Goal: Entertainment & Leisure: Consume media (video, audio)

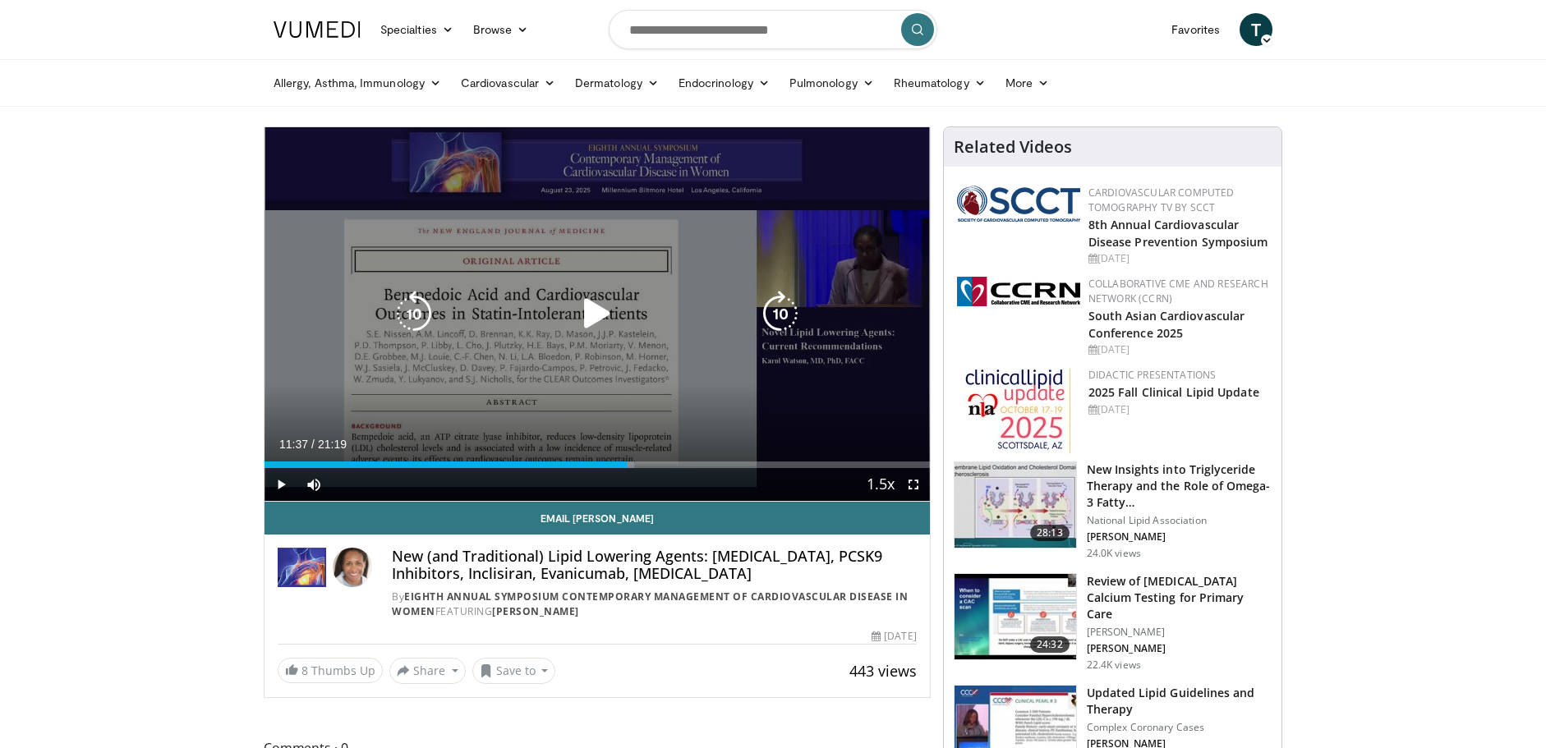
click at [603, 320] on icon "Video Player" at bounding box center [597, 314] width 46 height 46
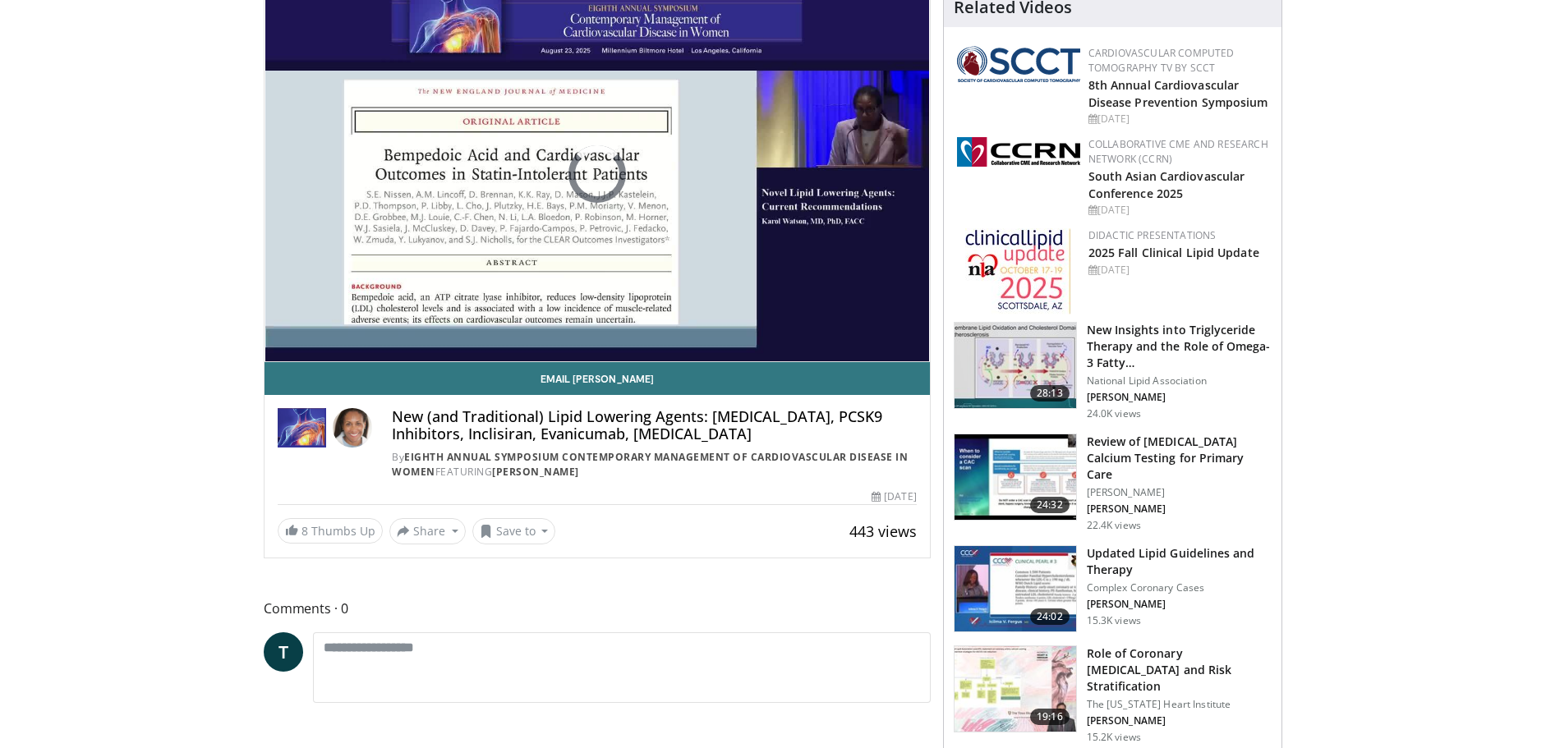
scroll to position [162, 0]
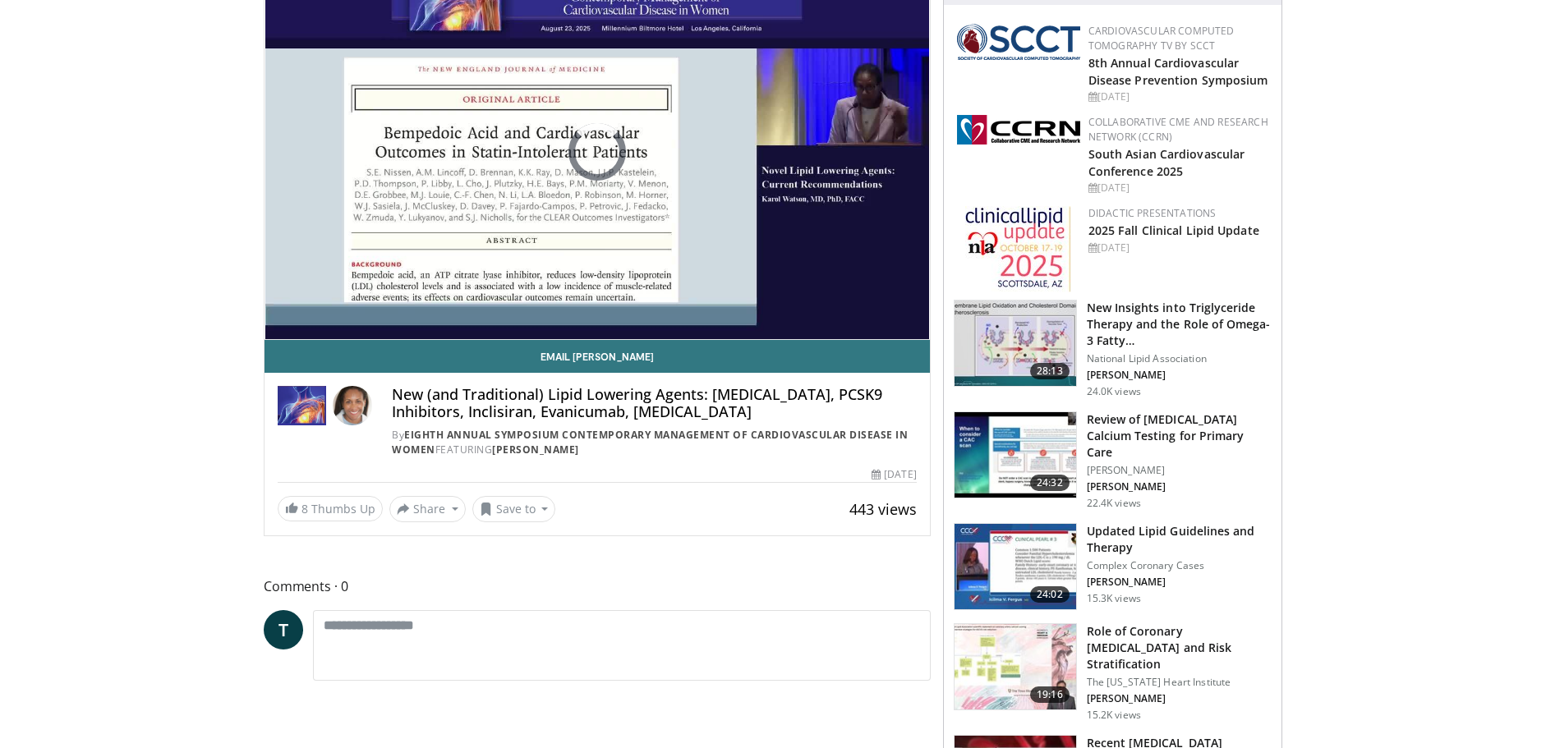
click at [1106, 559] on p "Complex Coronary Cases" at bounding box center [1179, 565] width 185 height 13
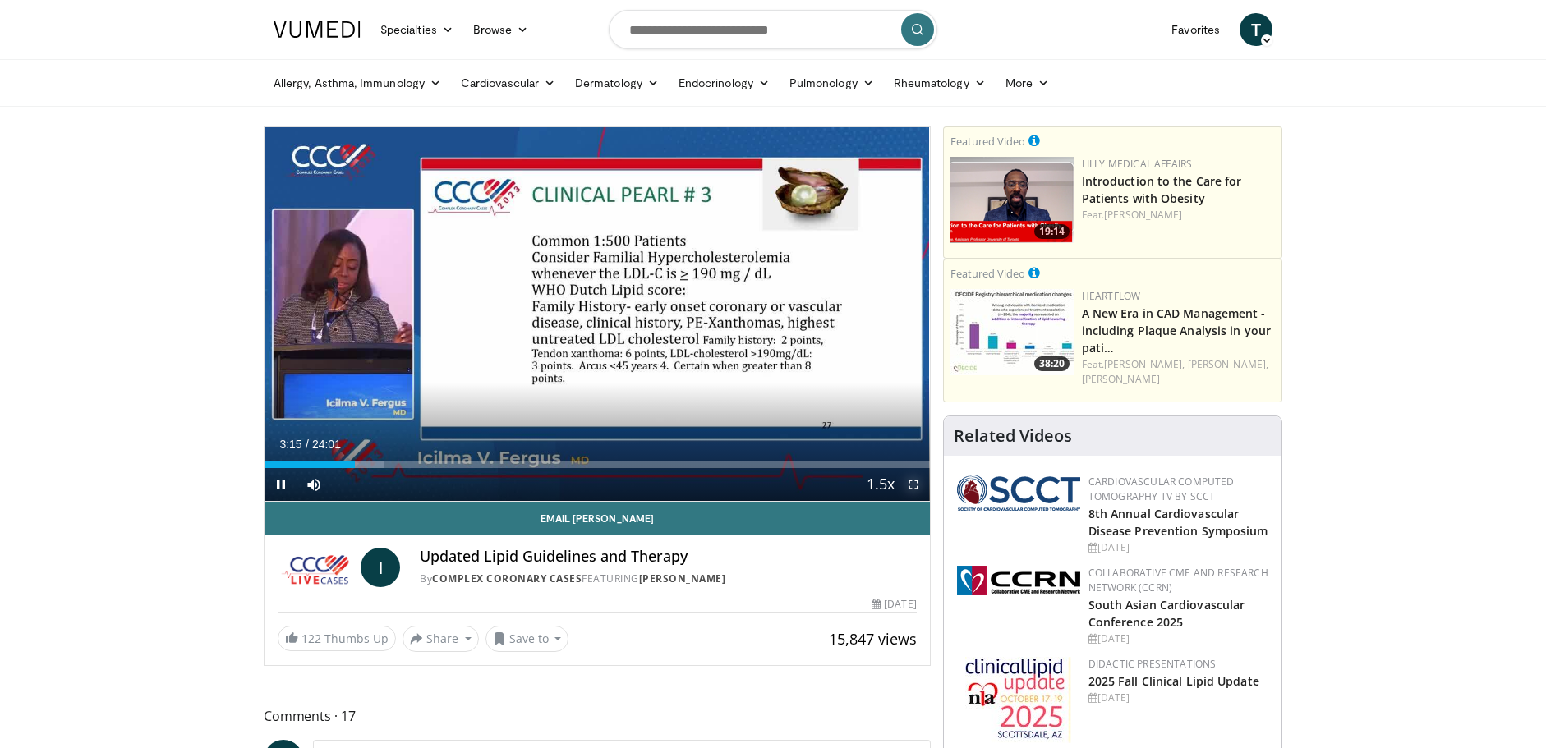
click at [911, 482] on span "Video Player" at bounding box center [913, 484] width 33 height 33
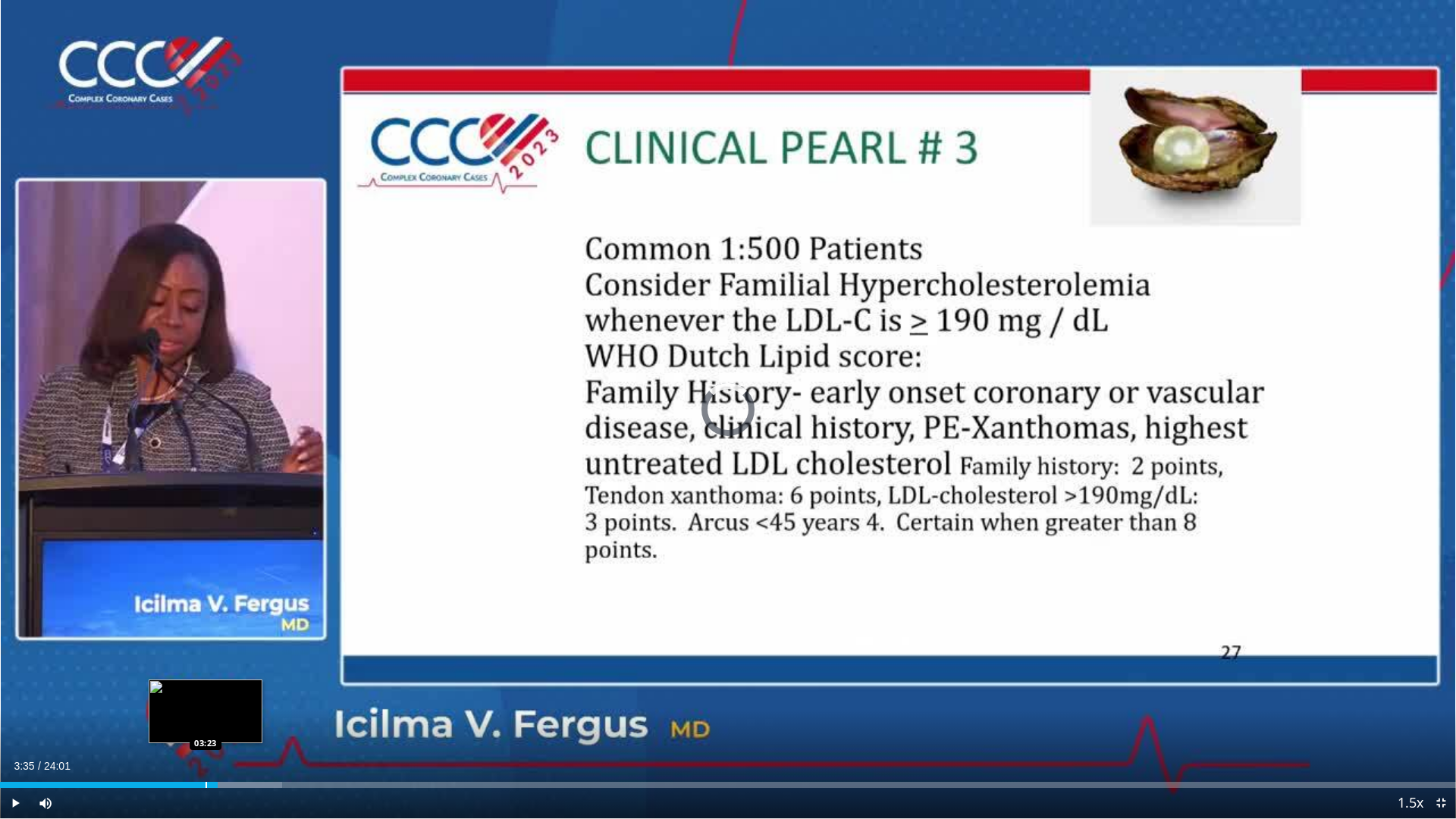
click at [206, 691] on div "Loaded : 19.39% 03:23 03:23" at bounding box center [728, 781] width 1456 height 15
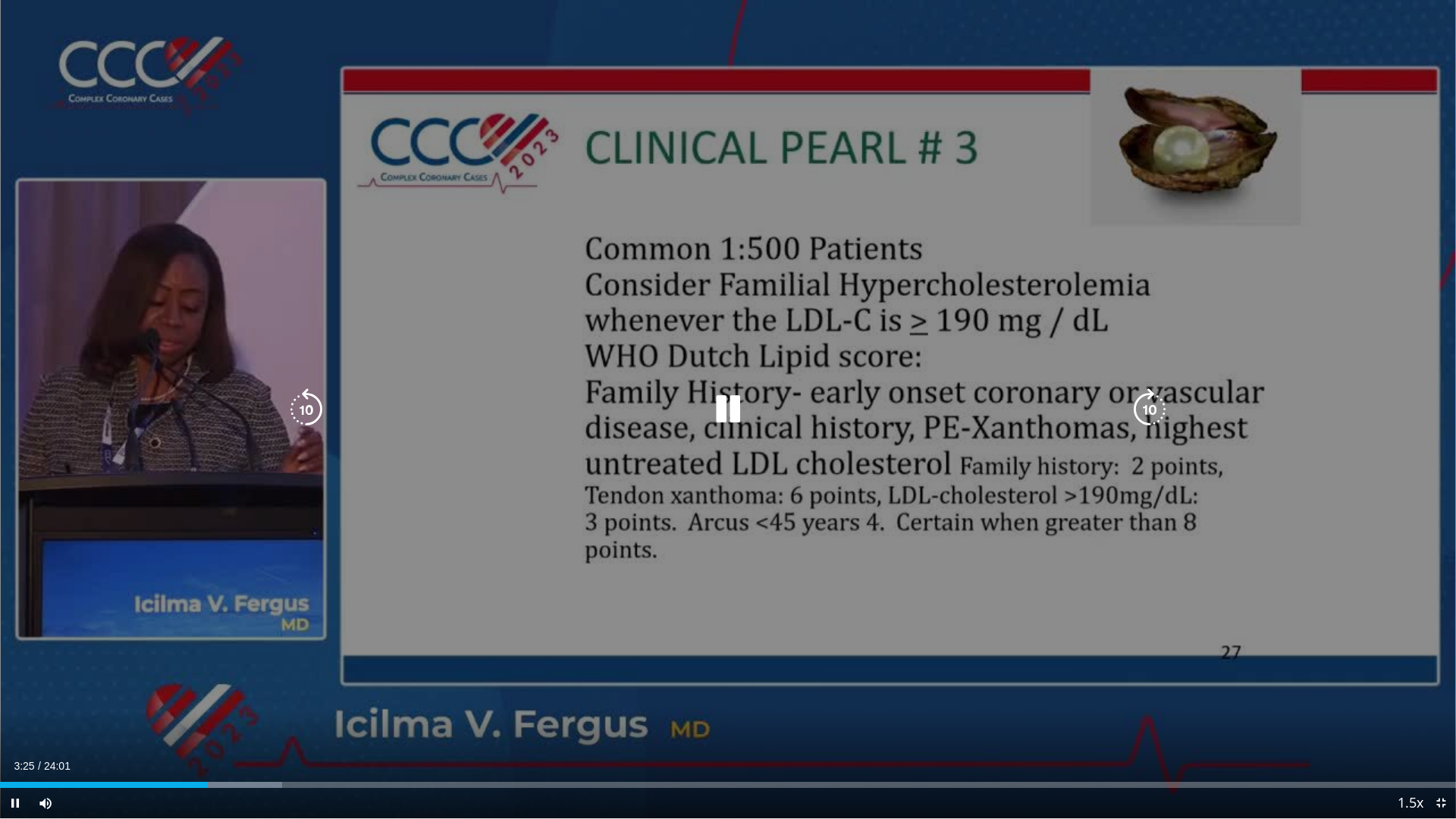
click at [731, 419] on icon "Video Player" at bounding box center [728, 410] width 42 height 42
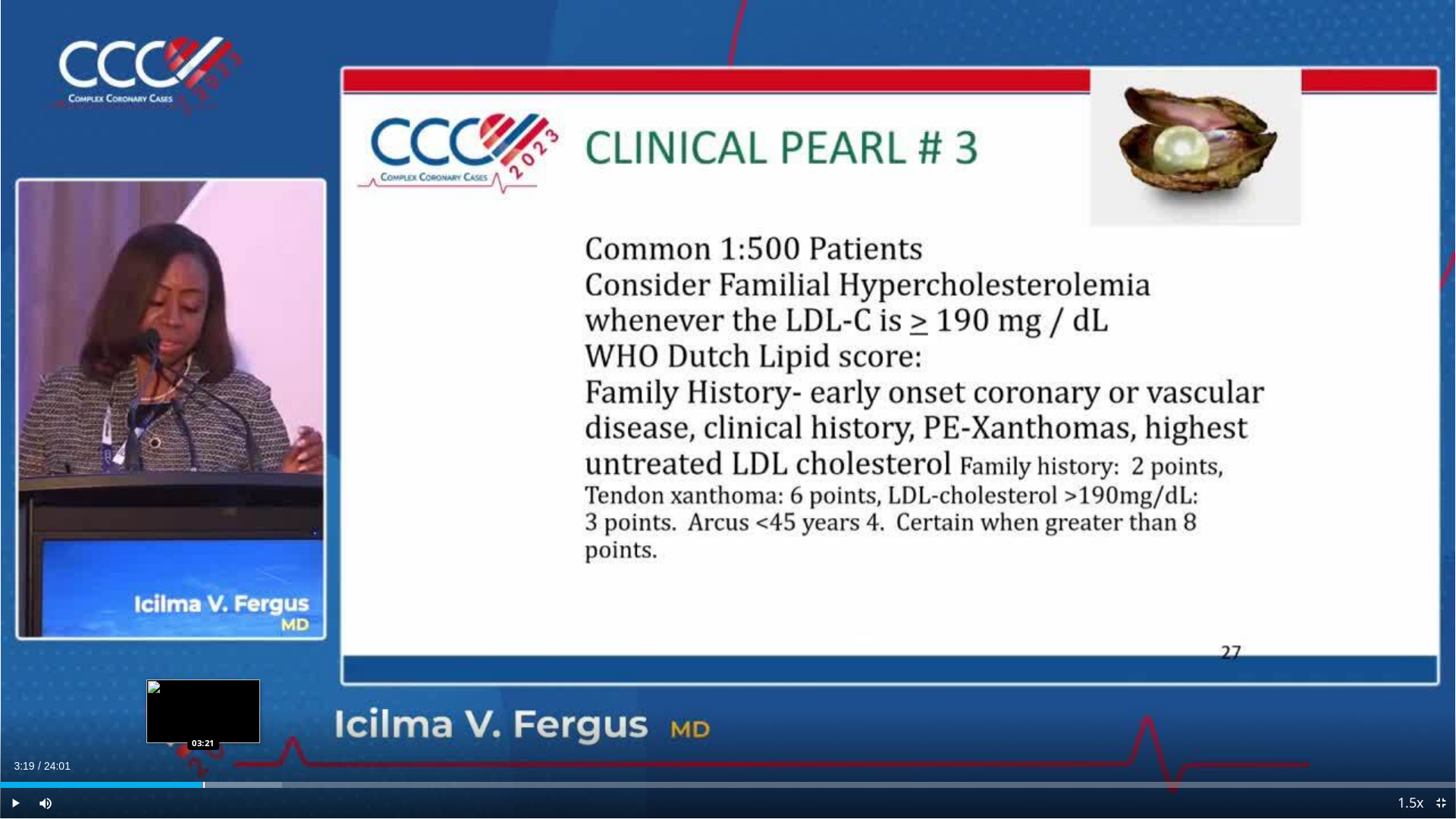
click at [202, 691] on div "Loaded : 19.39% 03:25 03:21" at bounding box center [728, 781] width 1456 height 15
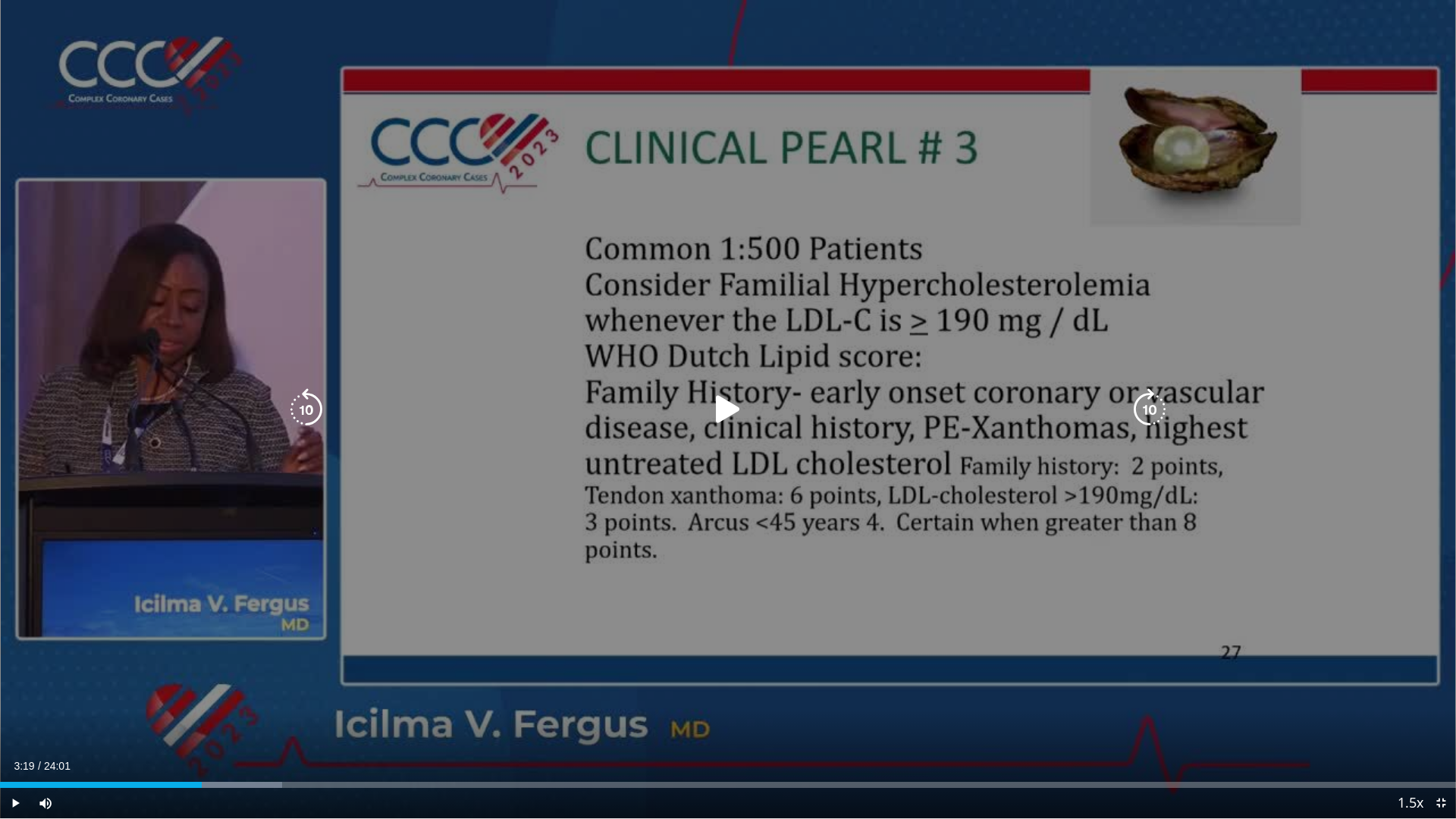
click at [733, 409] on icon "Video Player" at bounding box center [728, 410] width 42 height 42
click at [737, 416] on icon "Video Player" at bounding box center [728, 410] width 42 height 42
click at [733, 410] on icon "Video Player" at bounding box center [728, 410] width 42 height 42
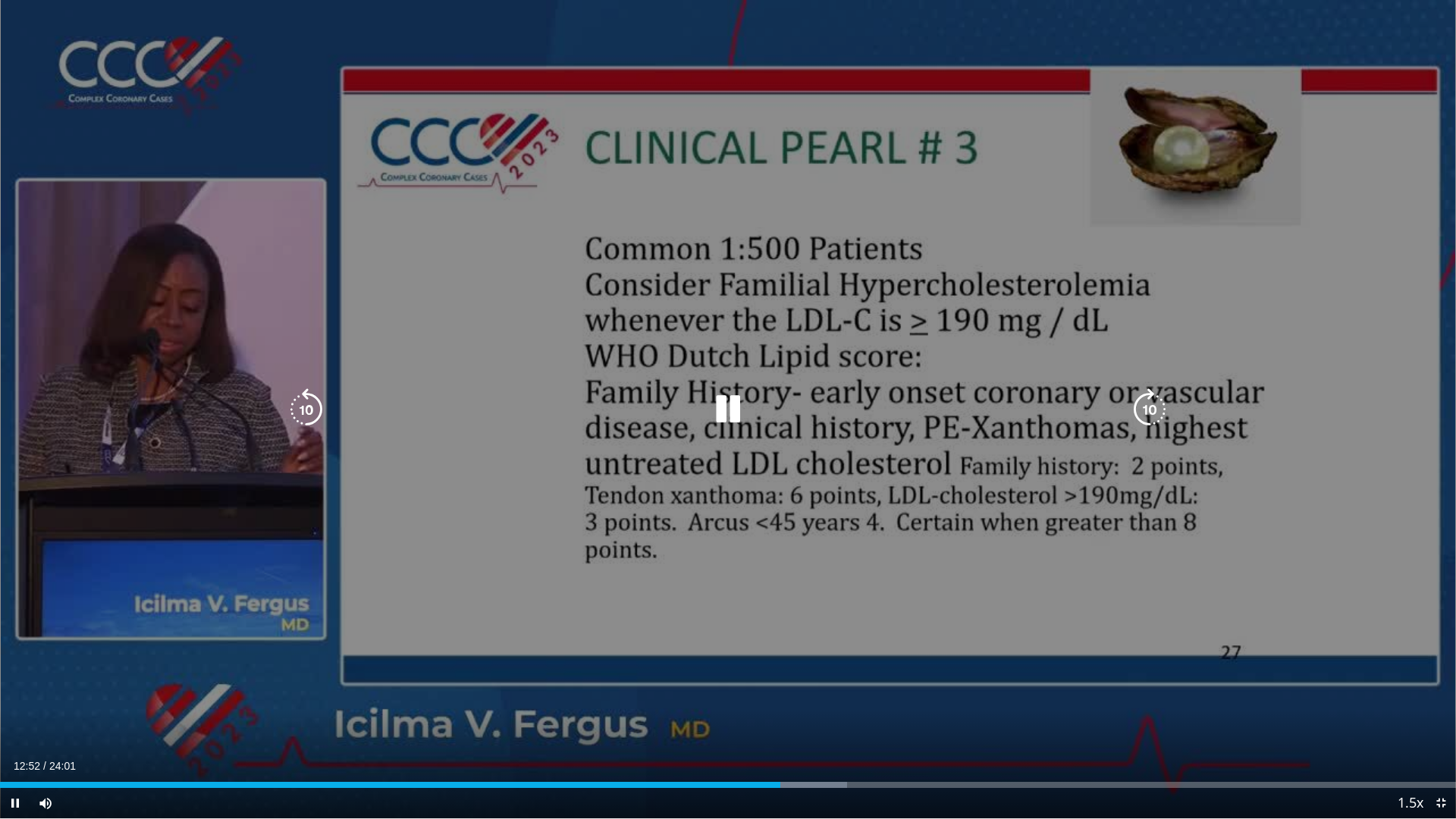
click at [732, 397] on icon "Video Player" at bounding box center [728, 410] width 42 height 42
